Goal: Complete application form

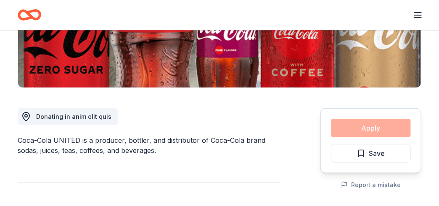
scroll to position [210, 0]
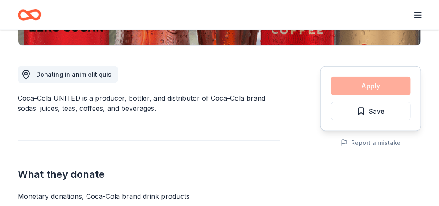
click at [384, 85] on div "Apply Save" at bounding box center [370, 98] width 101 height 65
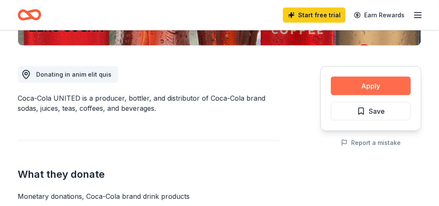
click at [351, 82] on button "Apply" at bounding box center [371, 86] width 80 height 18
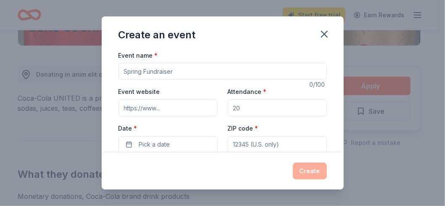
click at [179, 68] on input "Event name *" at bounding box center [223, 71] width 208 height 17
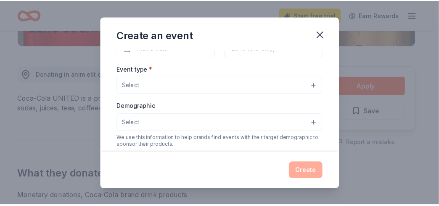
scroll to position [0, 0]
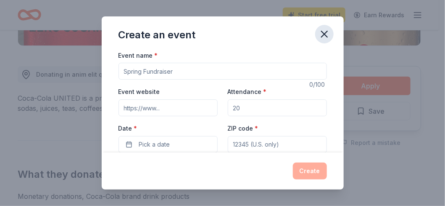
click at [324, 31] on icon "button" at bounding box center [325, 34] width 12 height 12
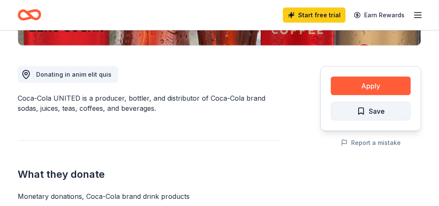
click at [359, 110] on span "Save" at bounding box center [371, 111] width 28 height 11
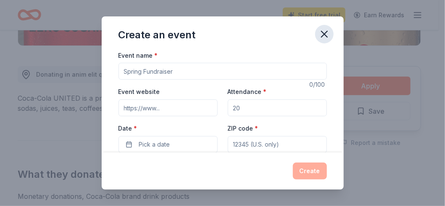
click at [327, 32] on icon "button" at bounding box center [325, 34] width 12 height 12
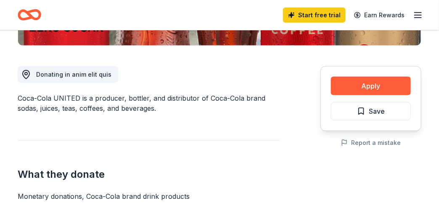
click at [415, 13] on icon "button" at bounding box center [418, 15] width 10 height 10
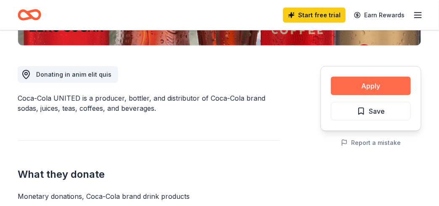
click at [347, 79] on button "Apply" at bounding box center [371, 86] width 80 height 18
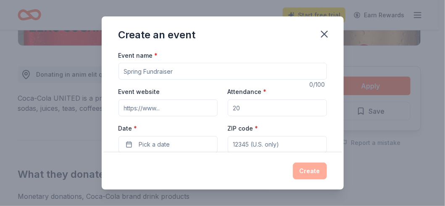
click at [181, 73] on input "Event name *" at bounding box center [223, 71] width 208 height 17
click at [322, 33] on icon "button" at bounding box center [325, 34] width 12 height 12
